Goal: Task Accomplishment & Management: Complete application form

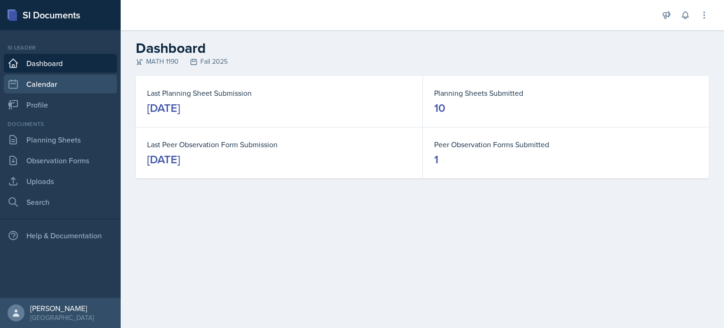
click at [66, 89] on link "Calendar" at bounding box center [60, 84] width 113 height 19
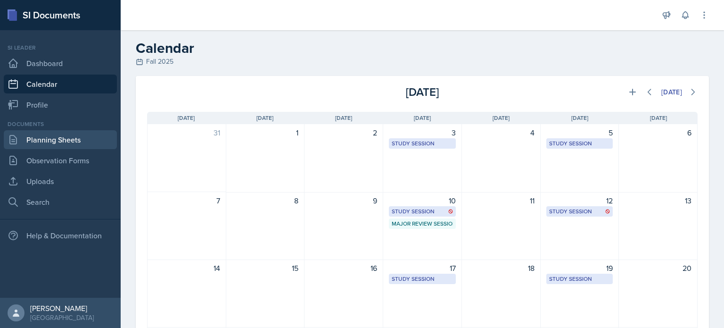
click at [73, 141] on link "Planning Sheets" at bounding box center [60, 139] width 113 height 19
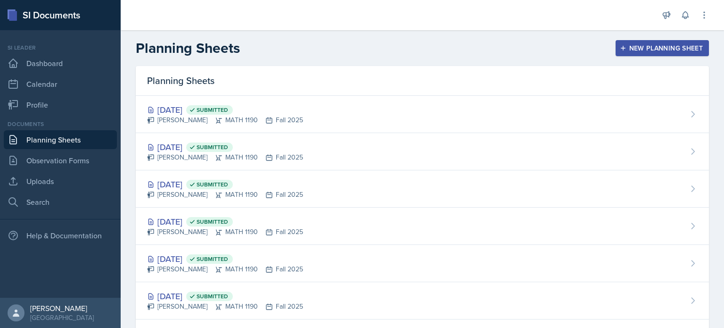
click at [282, 127] on div "[DATE] Submitted [PERSON_NAME] MATH 1190 Fall 2025" at bounding box center [422, 114] width 573 height 37
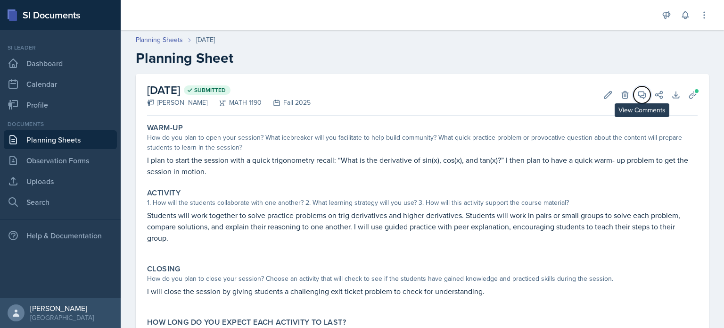
click at [638, 92] on icon at bounding box center [642, 94] width 9 height 9
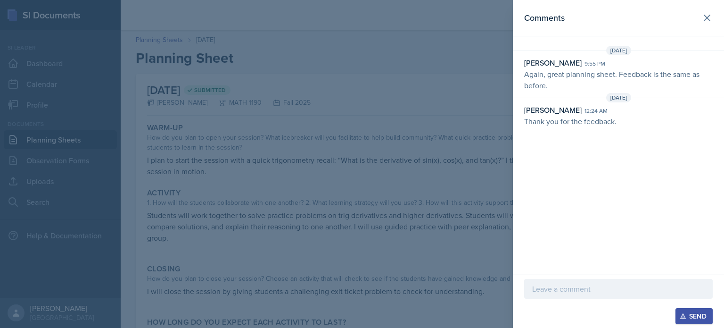
click at [717, 9] on header "Comments" at bounding box center [618, 18] width 211 height 36
click at [707, 9] on button at bounding box center [707, 17] width 19 height 19
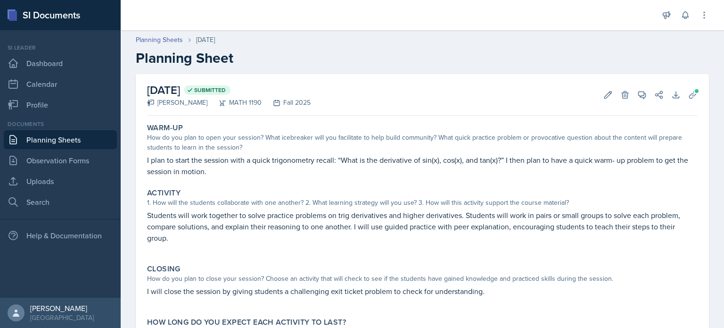
click at [67, 139] on link "Planning Sheets" at bounding box center [60, 139] width 113 height 19
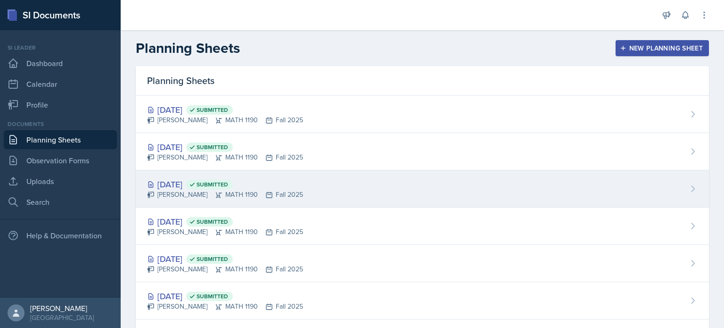
click at [428, 171] on div "[DATE] Submitted [PERSON_NAME] MATH 1190 Fall 2025" at bounding box center [422, 188] width 573 height 37
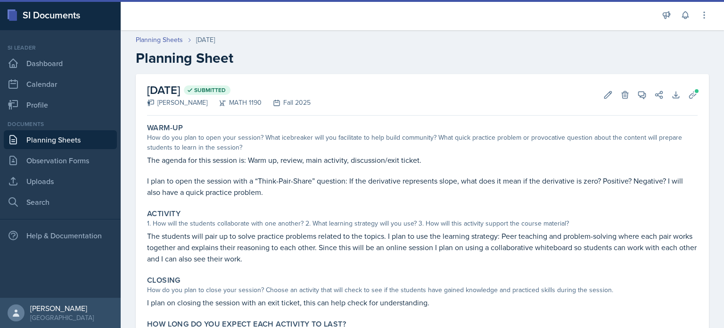
drag, startPoint x: 106, startPoint y: 133, endPoint x: 119, endPoint y: 135, distance: 13.9
click at [106, 133] on link "Planning Sheets" at bounding box center [60, 139] width 113 height 19
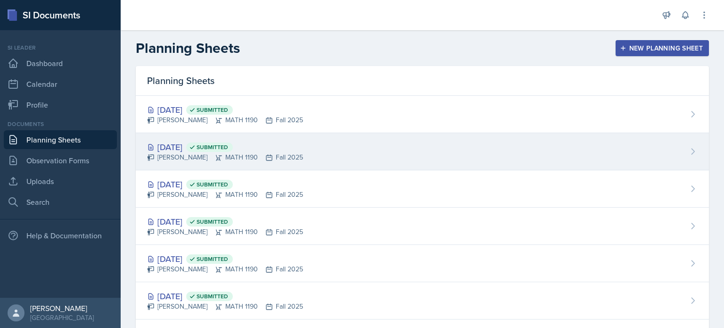
click at [224, 152] on div "[PERSON_NAME] MATH 1190 Fall 2025" at bounding box center [225, 157] width 156 height 10
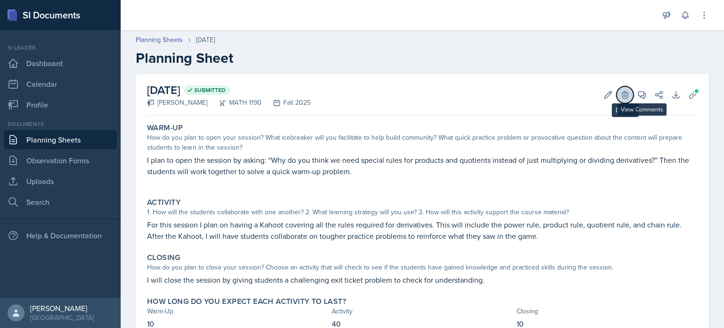
click at [624, 91] on button "Delete" at bounding box center [625, 94] width 17 height 17
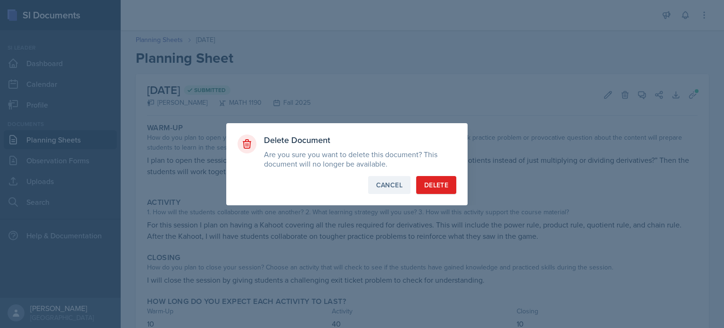
click at [394, 181] on div "Cancel" at bounding box center [389, 184] width 26 height 9
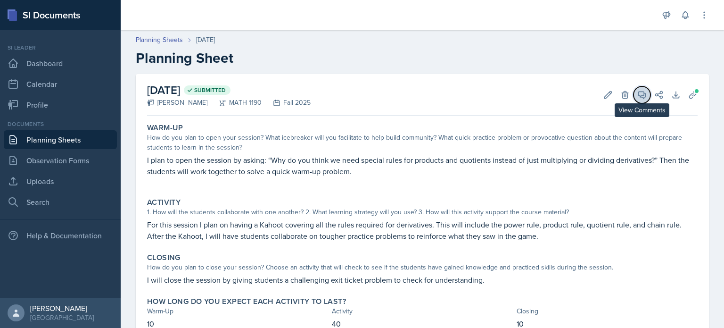
click at [639, 98] on icon at bounding box center [642, 94] width 9 height 9
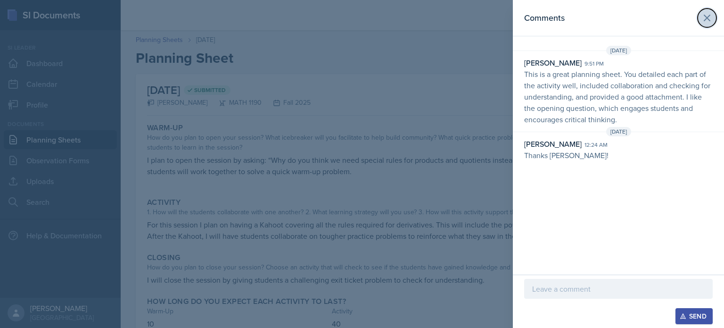
click at [711, 23] on icon at bounding box center [707, 17] width 11 height 11
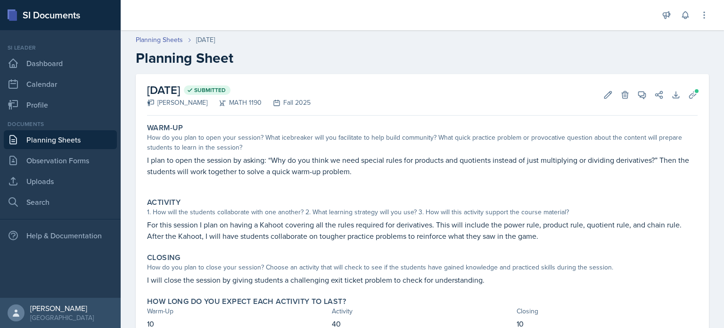
click at [77, 143] on link "Planning Sheets" at bounding box center [60, 139] width 113 height 19
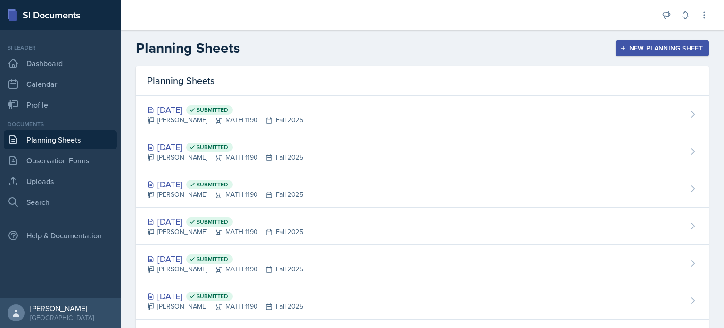
click at [653, 48] on div "New Planning Sheet" at bounding box center [662, 48] width 81 height 8
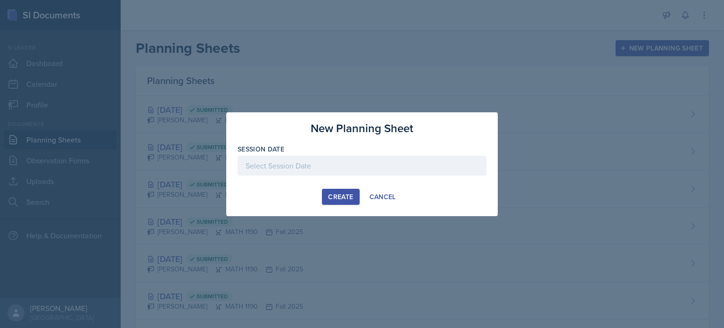
click at [389, 156] on div at bounding box center [362, 166] width 249 height 20
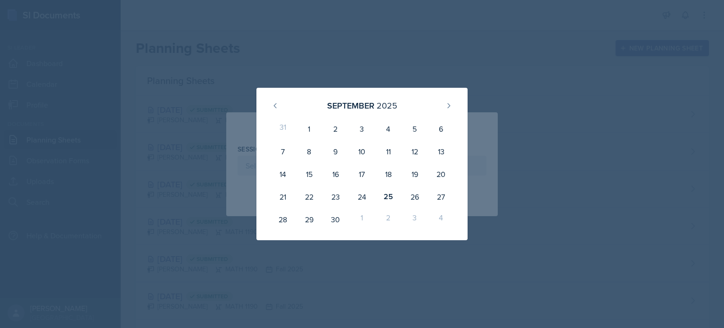
click at [362, 218] on div "1" at bounding box center [362, 219] width 26 height 23
click at [454, 101] on button at bounding box center [448, 105] width 15 height 15
click at [365, 134] on div "1" at bounding box center [362, 128] width 26 height 23
type input "[DATE]"
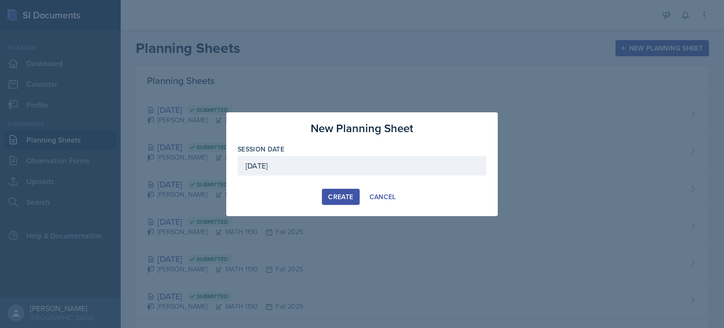
click at [340, 199] on div "Create" at bounding box center [340, 197] width 25 height 8
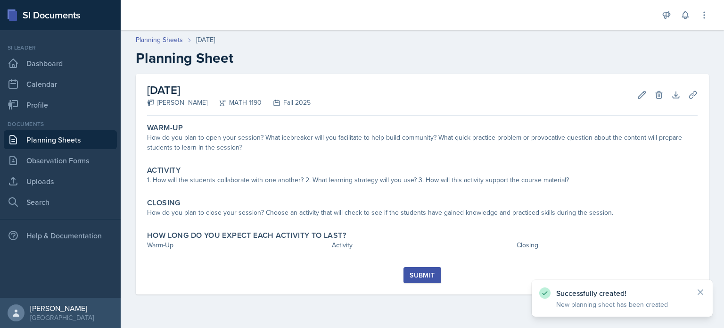
click at [69, 141] on link "Planning Sheets" at bounding box center [60, 139] width 113 height 19
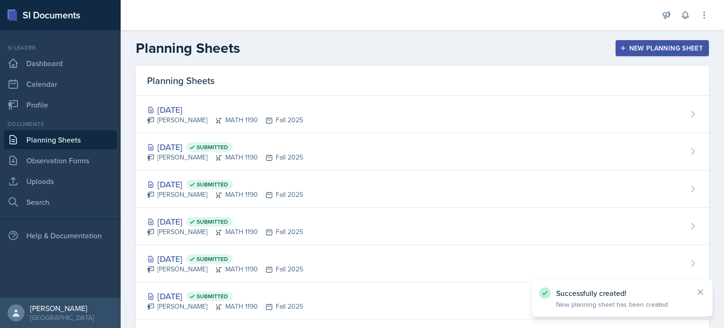
click at [626, 50] on div "New Planning Sheet" at bounding box center [662, 48] width 81 height 8
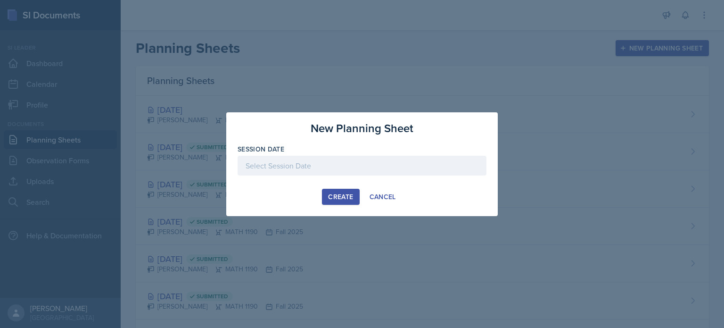
click at [362, 167] on div at bounding box center [362, 166] width 249 height 20
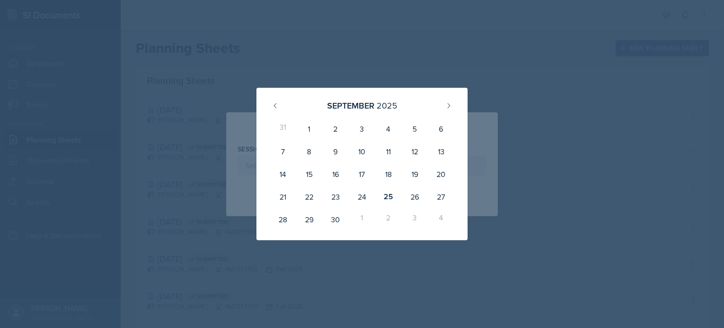
click at [455, 111] on div "[DATE]" at bounding box center [362, 105] width 189 height 20
click at [454, 106] on button at bounding box center [448, 105] width 15 height 15
click at [413, 130] on div "3" at bounding box center [415, 128] width 26 height 23
type input "[DATE]"
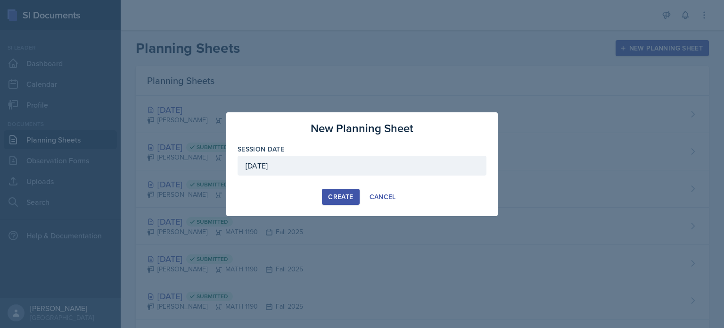
click at [351, 194] on div "Create" at bounding box center [340, 197] width 25 height 8
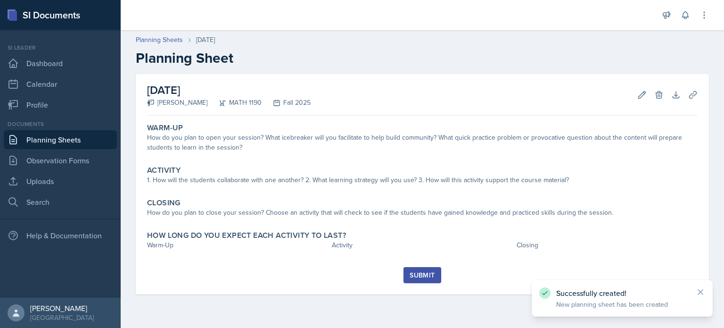
click at [95, 141] on link "Planning Sheets" at bounding box center [60, 139] width 113 height 19
